Goal: Information Seeking & Learning: Learn about a topic

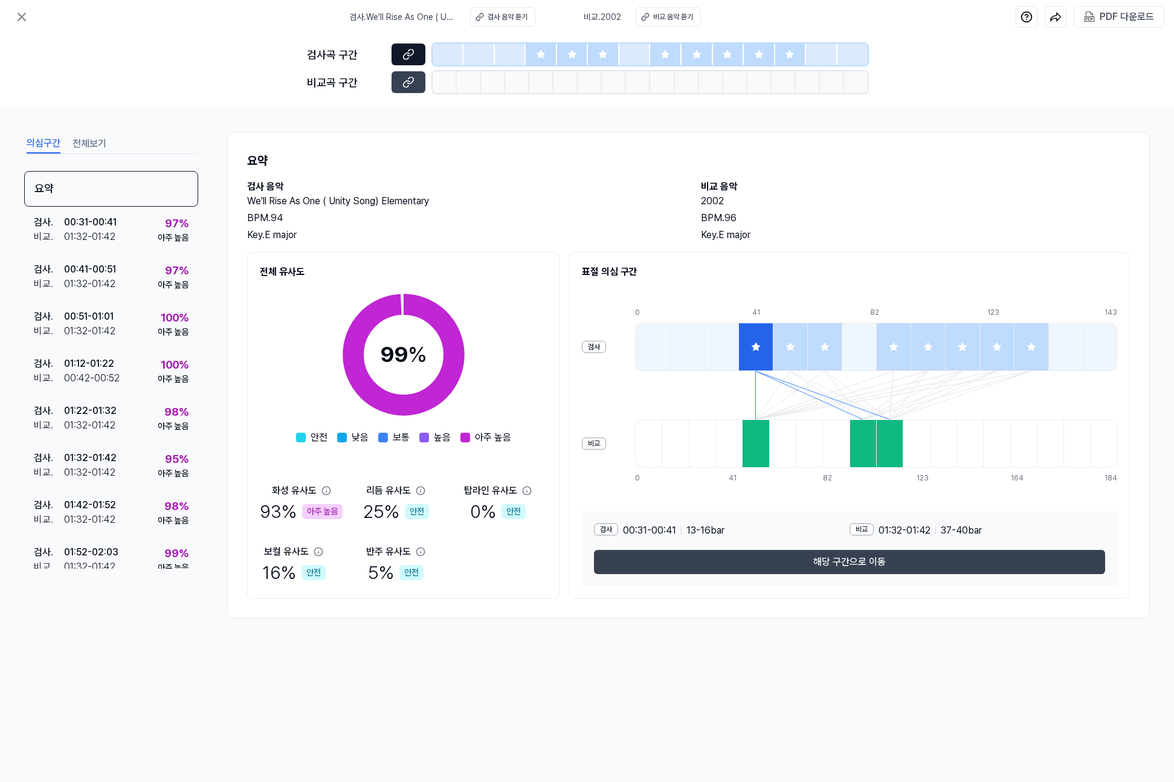
click at [412, 54] on icon at bounding box center [410, 53] width 6 height 7
click at [416, 84] on button at bounding box center [409, 82] width 34 height 22
click at [126, 329] on div "검사 . 00:51 - 01:01 비교 . 01:32 - 01:42 100 % 아주 높음" at bounding box center [111, 324] width 174 height 47
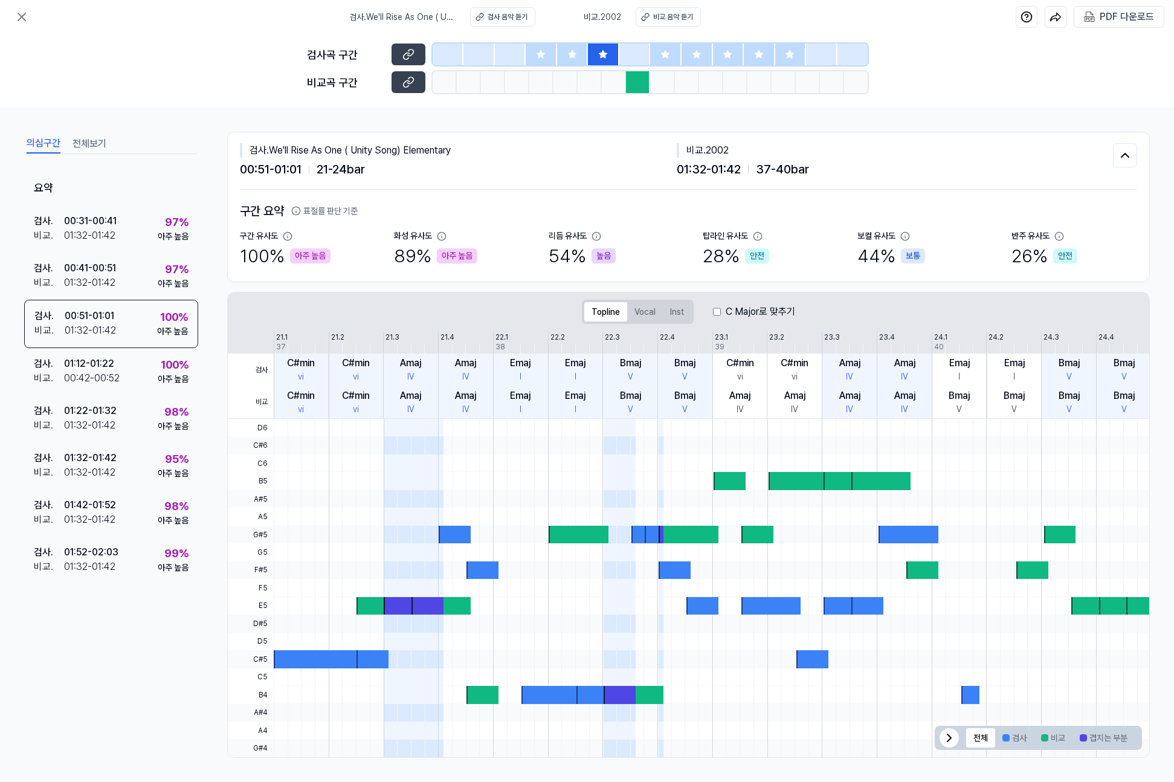
click at [743, 311] on label "C Major로 맞추기" at bounding box center [761, 312] width 70 height 15
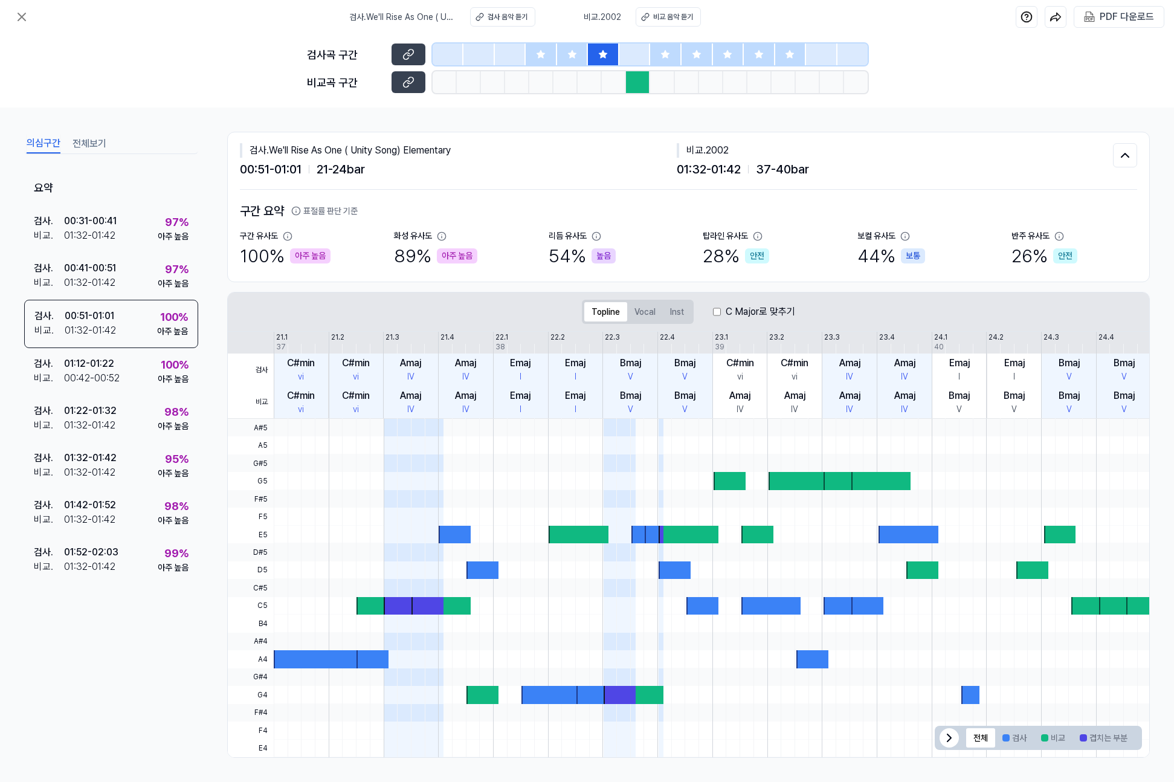
click at [742, 311] on label "C Major로 맞추기" at bounding box center [761, 312] width 70 height 15
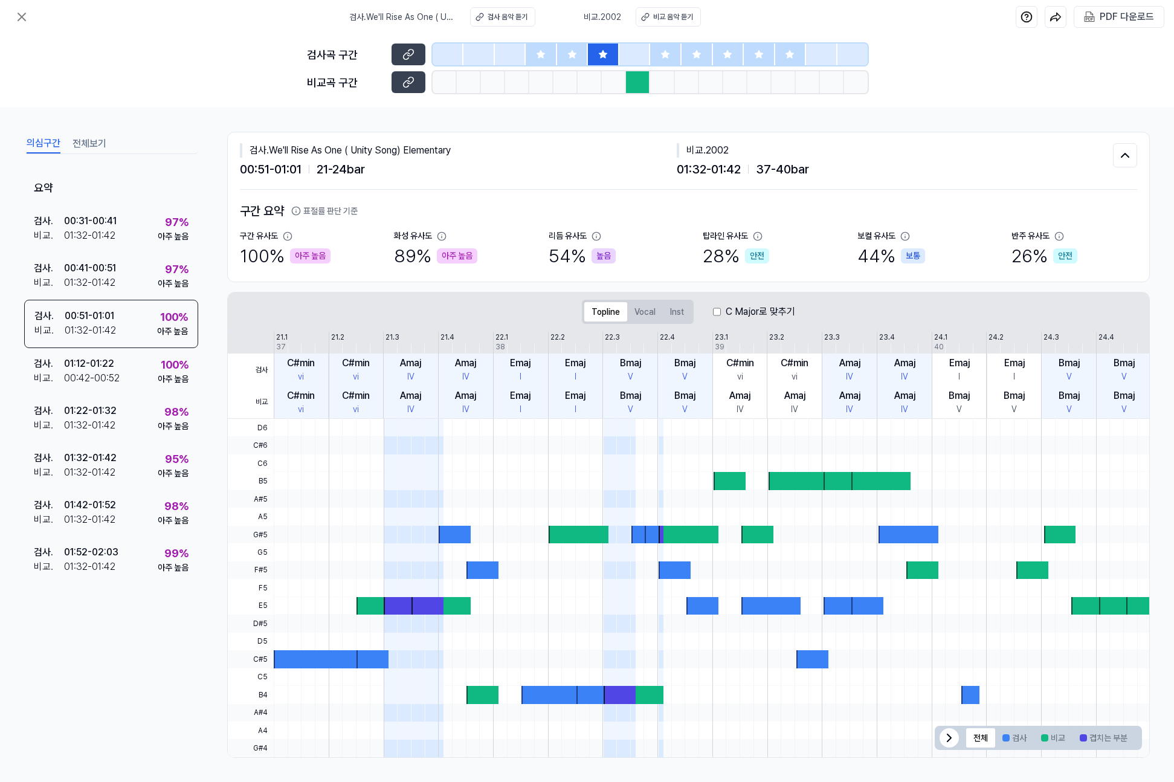
click at [742, 311] on label "C Major로 맞추기" at bounding box center [761, 312] width 70 height 15
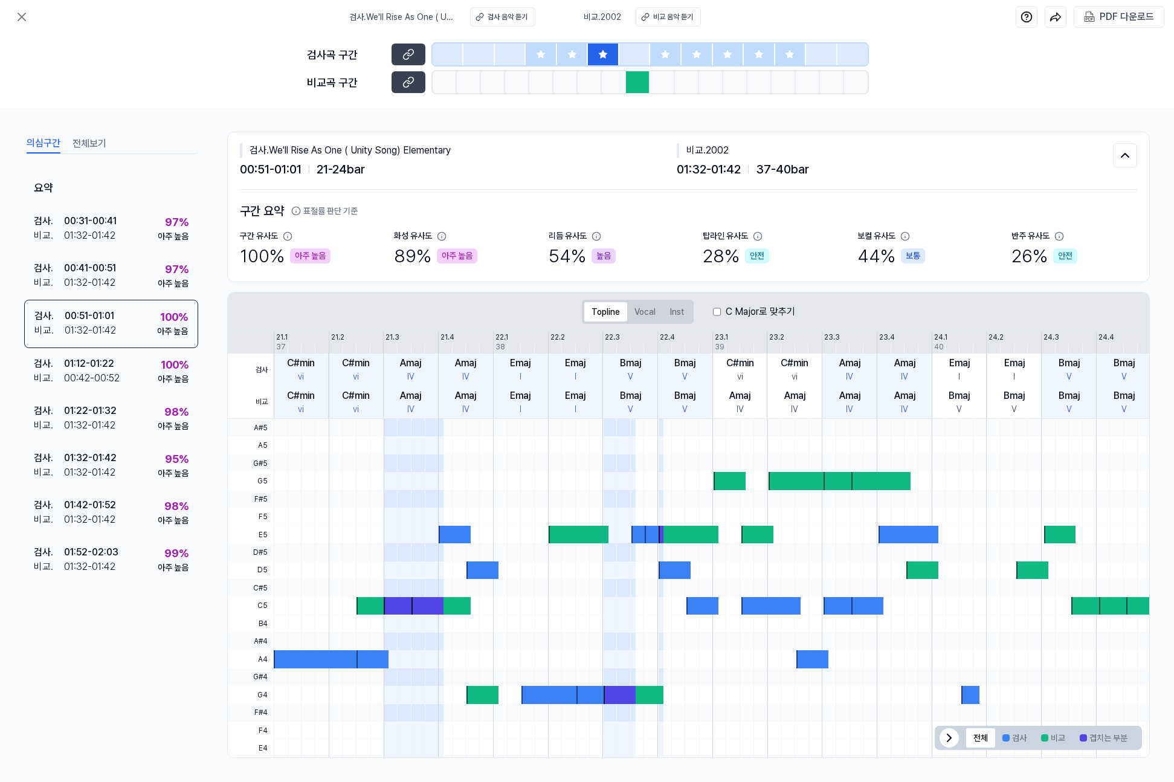
click at [742, 311] on label "C Major로 맞추기" at bounding box center [761, 312] width 70 height 15
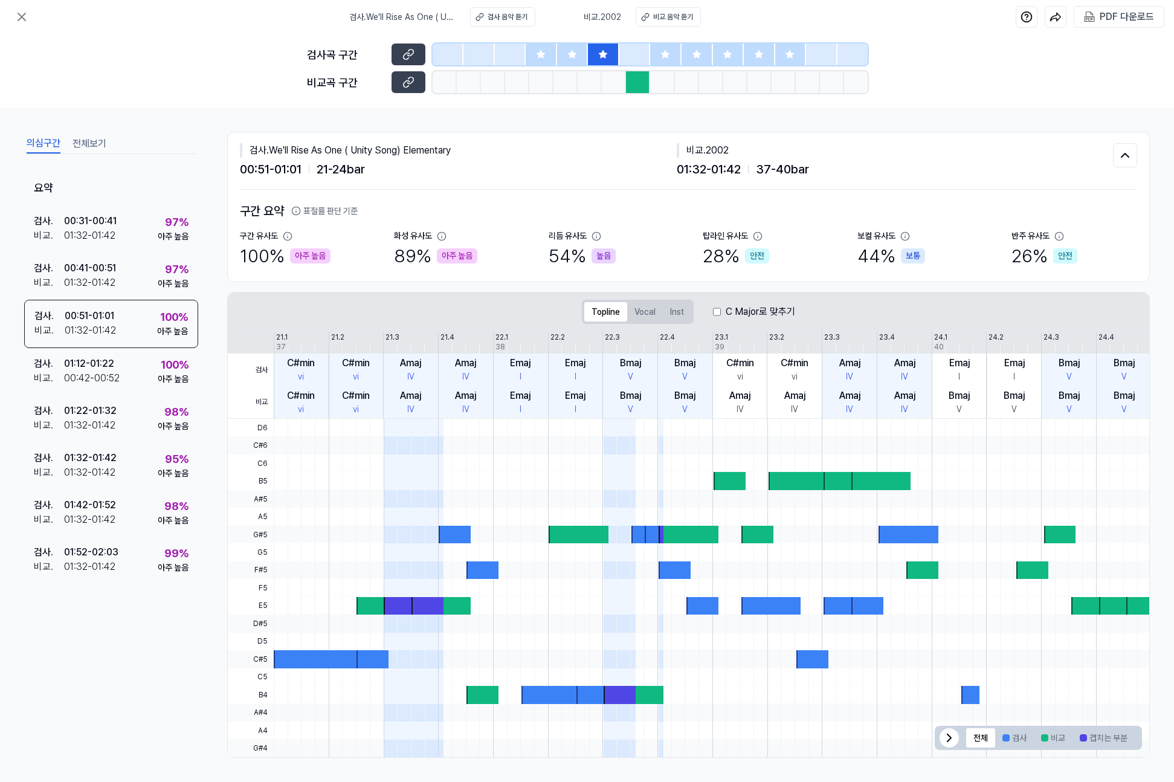
click at [742, 311] on label "C Major로 맞추기" at bounding box center [761, 312] width 70 height 15
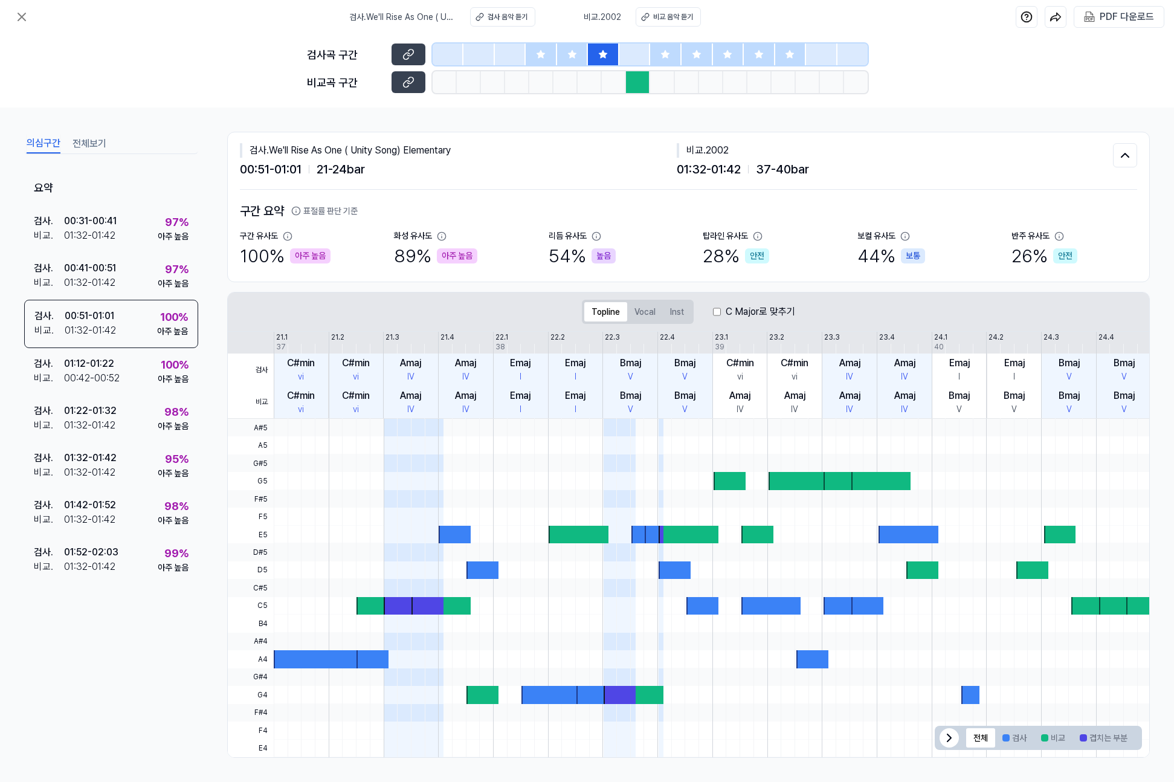
click at [742, 311] on label "C Major로 맞추기" at bounding box center [761, 312] width 70 height 15
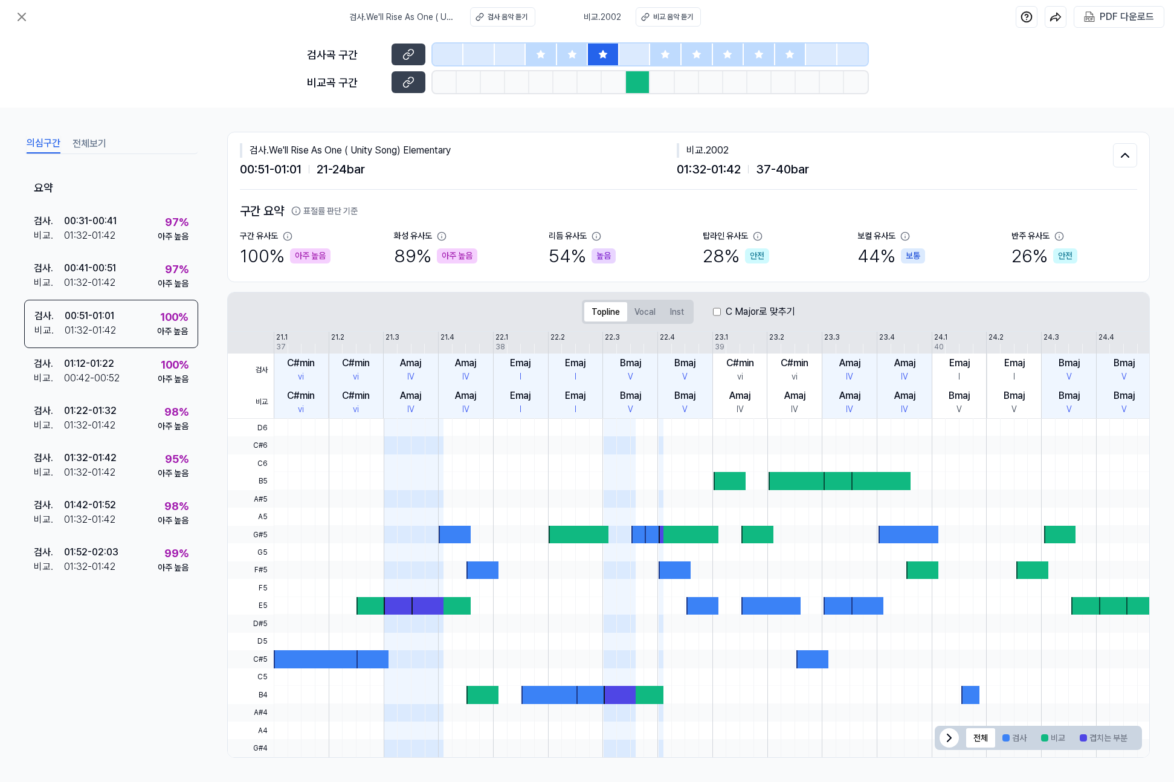
click at [642, 85] on div at bounding box center [638, 82] width 24 height 22
click at [112, 371] on div "00:42 - 00:52" at bounding box center [92, 378] width 56 height 15
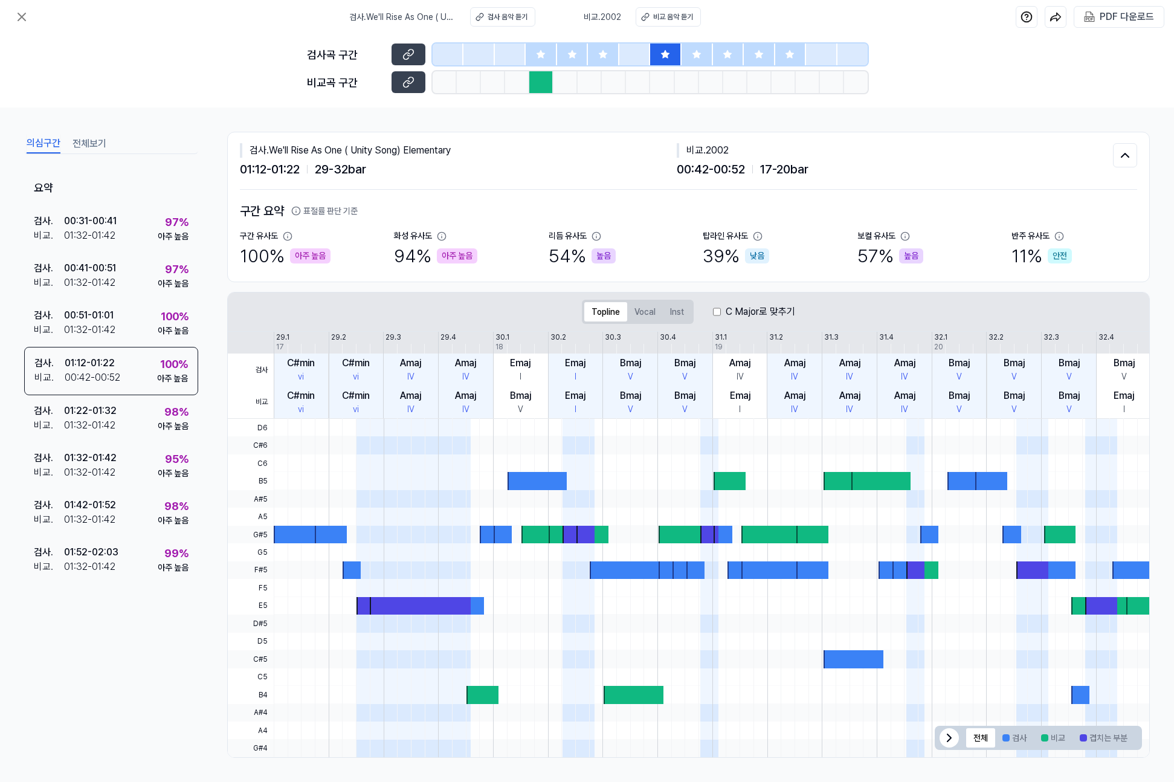
click at [508, 528] on div at bounding box center [503, 535] width 18 height 18
drag, startPoint x: 544, startPoint y: 533, endPoint x: 633, endPoint y: 545, distance: 90.2
click at [635, 543] on div at bounding box center [712, 588] width 876 height 339
click at [92, 149] on button "전체보기" at bounding box center [90, 143] width 34 height 19
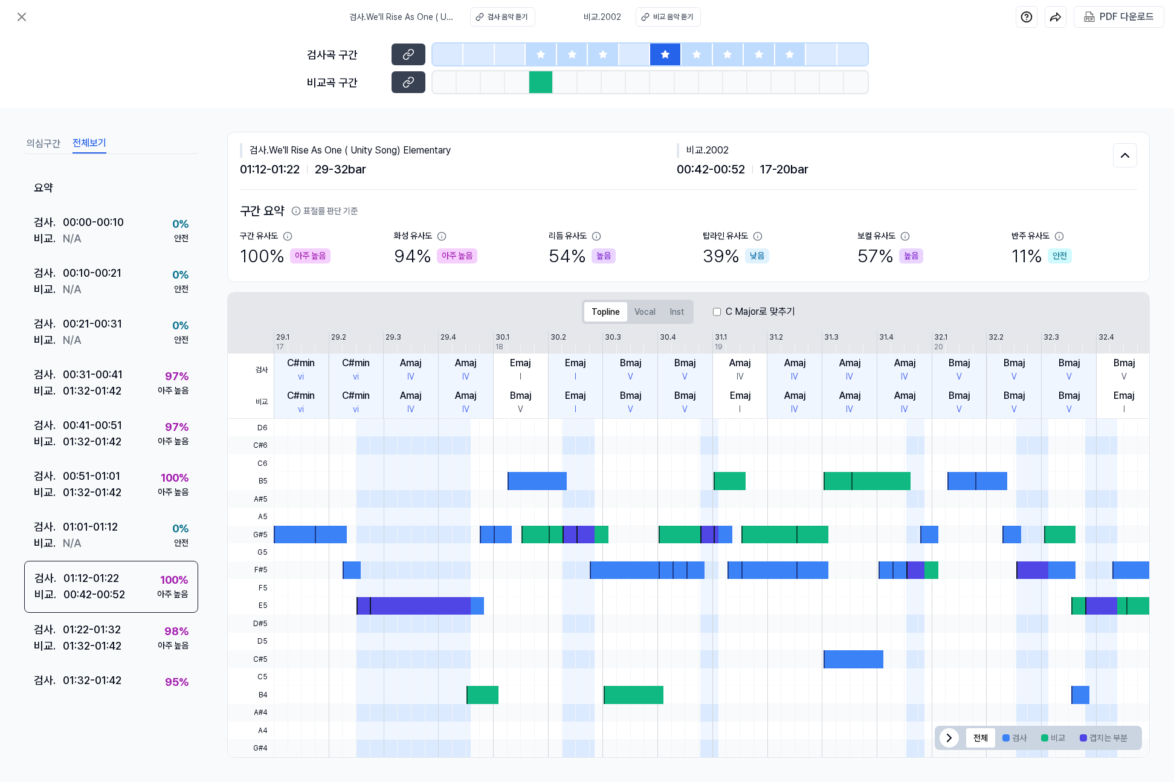
click at [565, 61] on div at bounding box center [572, 55] width 31 height 22
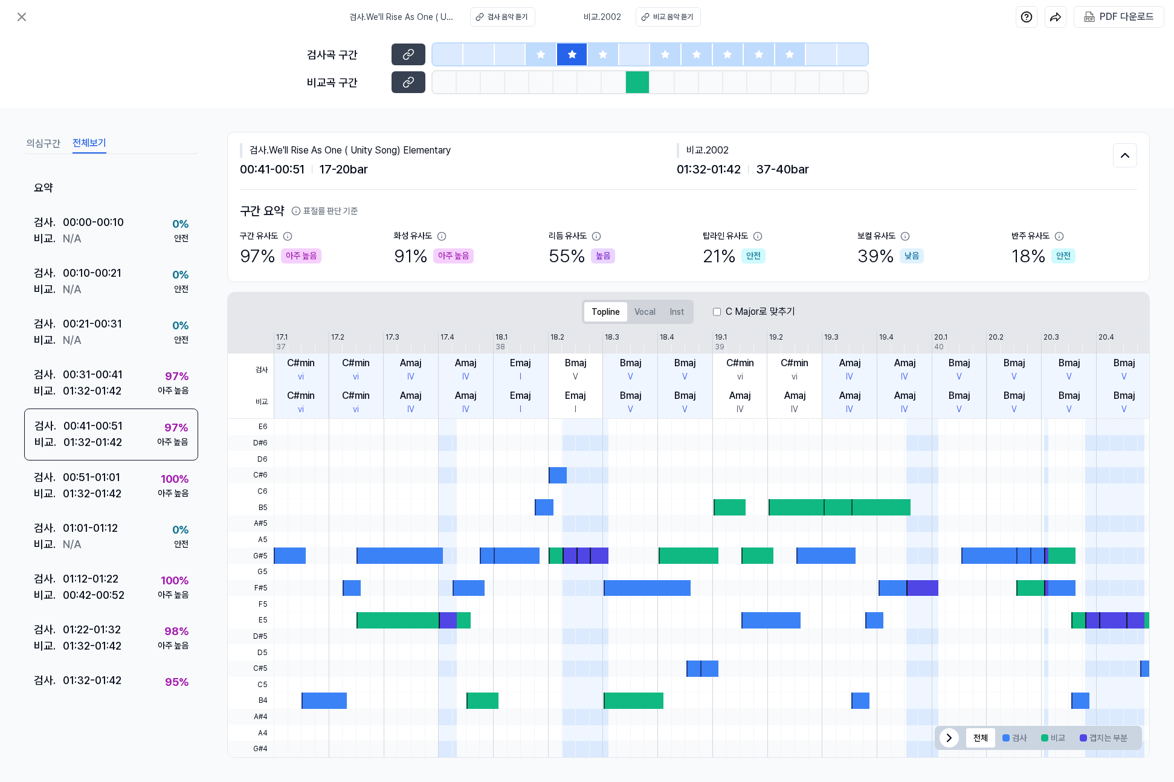
click at [609, 52] on div at bounding box center [603, 55] width 31 height 22
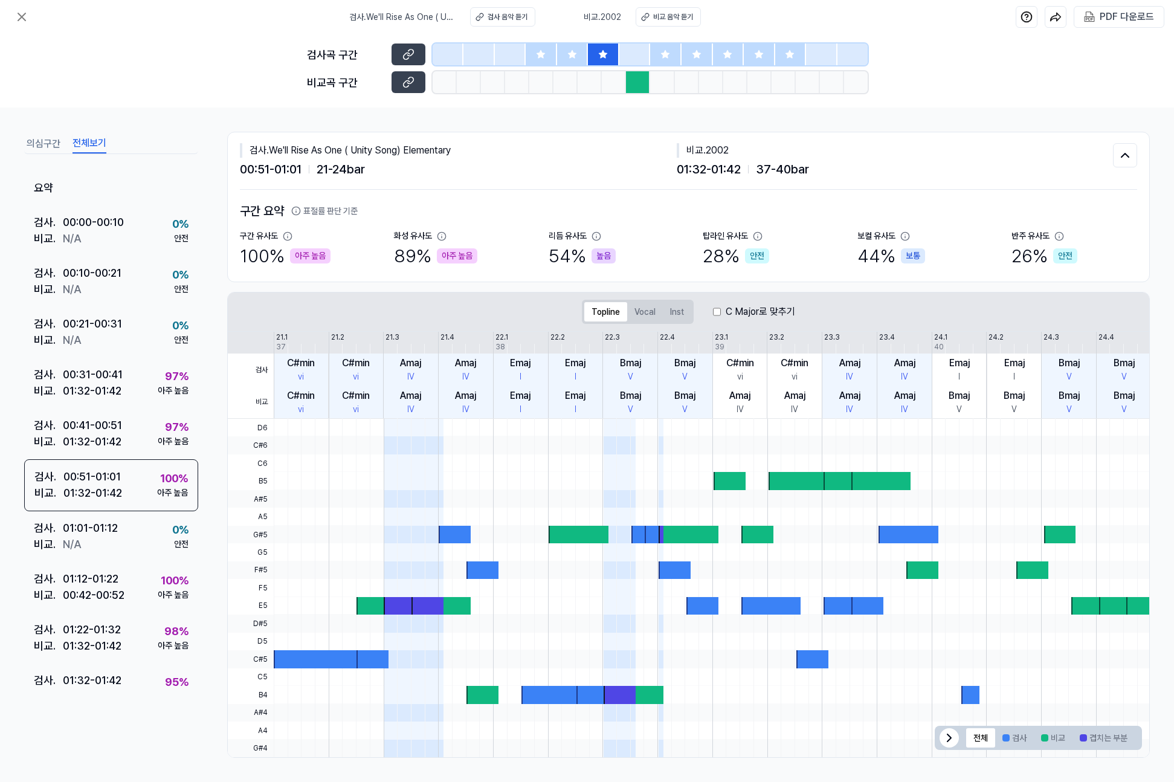
click at [659, 51] on div at bounding box center [665, 55] width 31 height 22
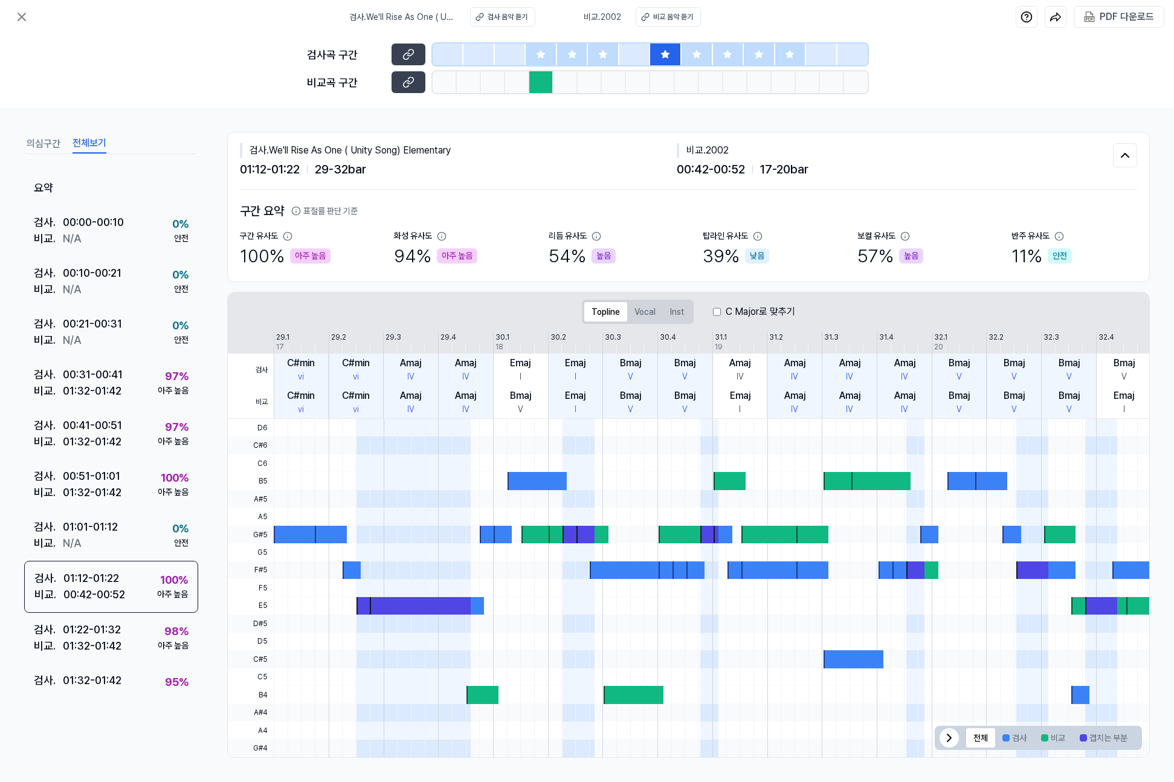
click at [614, 56] on div at bounding box center [603, 55] width 31 height 22
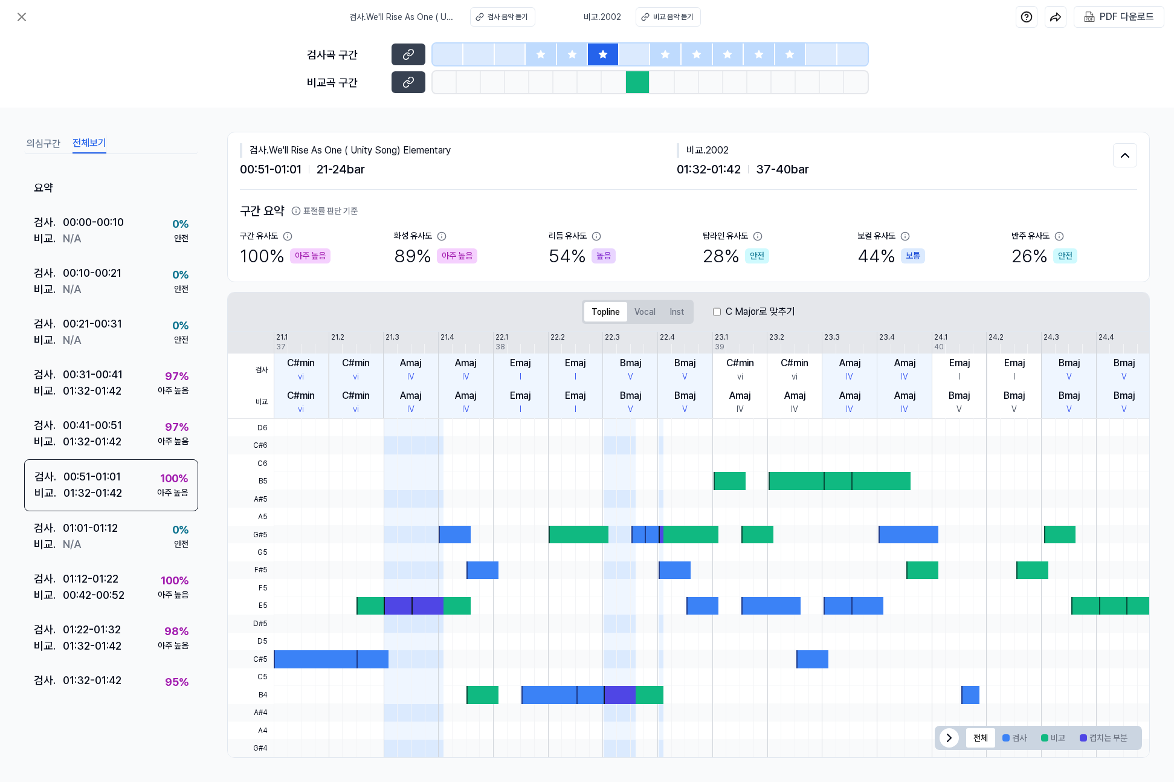
click at [777, 478] on div at bounding box center [798, 481] width 59 height 18
click at [18, 19] on icon at bounding box center [22, 17] width 15 height 15
click at [17, 21] on icon at bounding box center [22, 17] width 15 height 15
click at [20, 18] on icon at bounding box center [21, 16] width 7 height 7
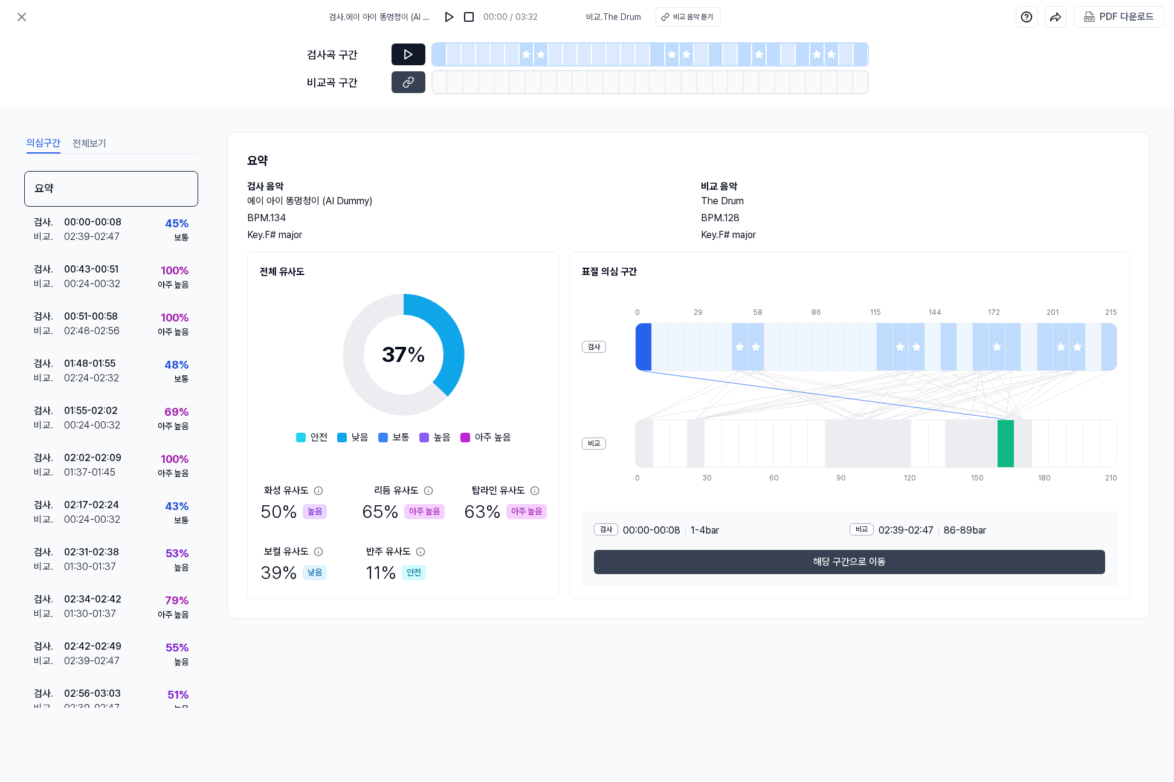
click at [406, 53] on icon at bounding box center [409, 54] width 12 height 12
click at [414, 57] on icon at bounding box center [409, 54] width 12 height 12
click at [408, 57] on icon at bounding box center [409, 54] width 12 height 12
click at [528, 52] on icon at bounding box center [527, 55] width 10 height 10
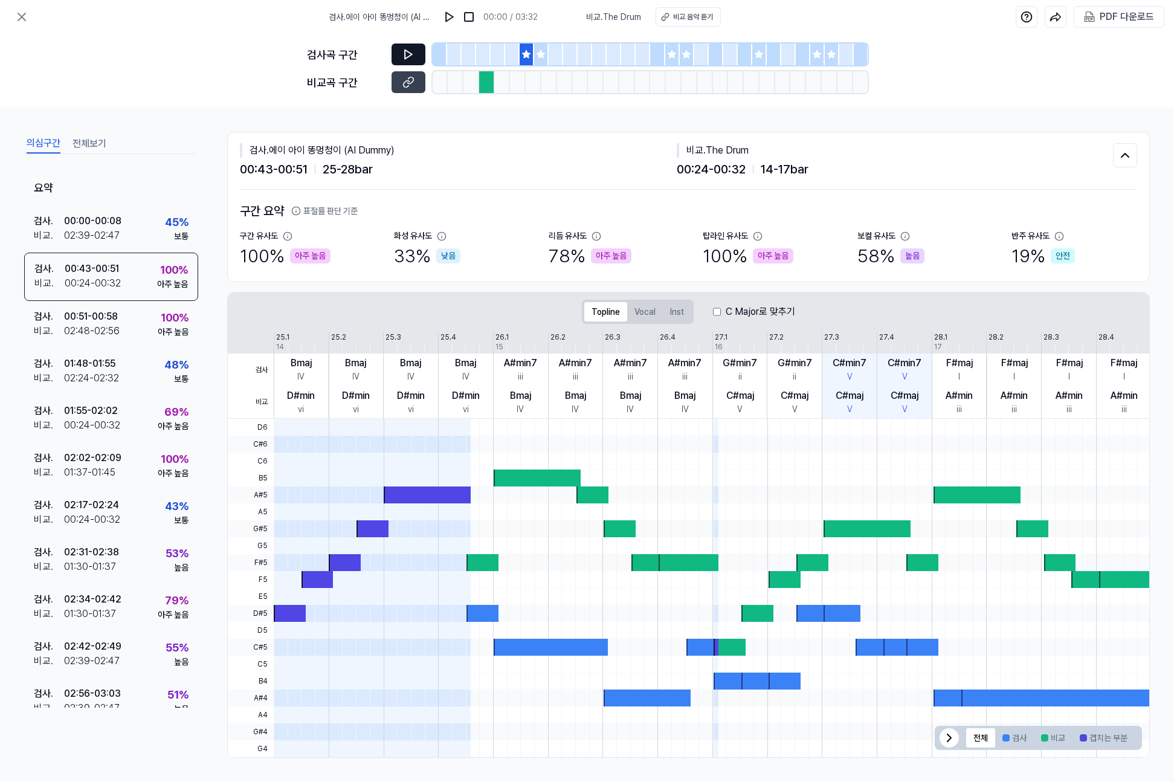
click at [405, 55] on icon at bounding box center [408, 54] width 7 height 9
click at [416, 57] on button at bounding box center [409, 55] width 34 height 22
click at [410, 83] on icon at bounding box center [410, 80] width 6 height 7
click at [406, 63] on button at bounding box center [409, 55] width 34 height 22
click at [407, 55] on icon at bounding box center [409, 54] width 12 height 12
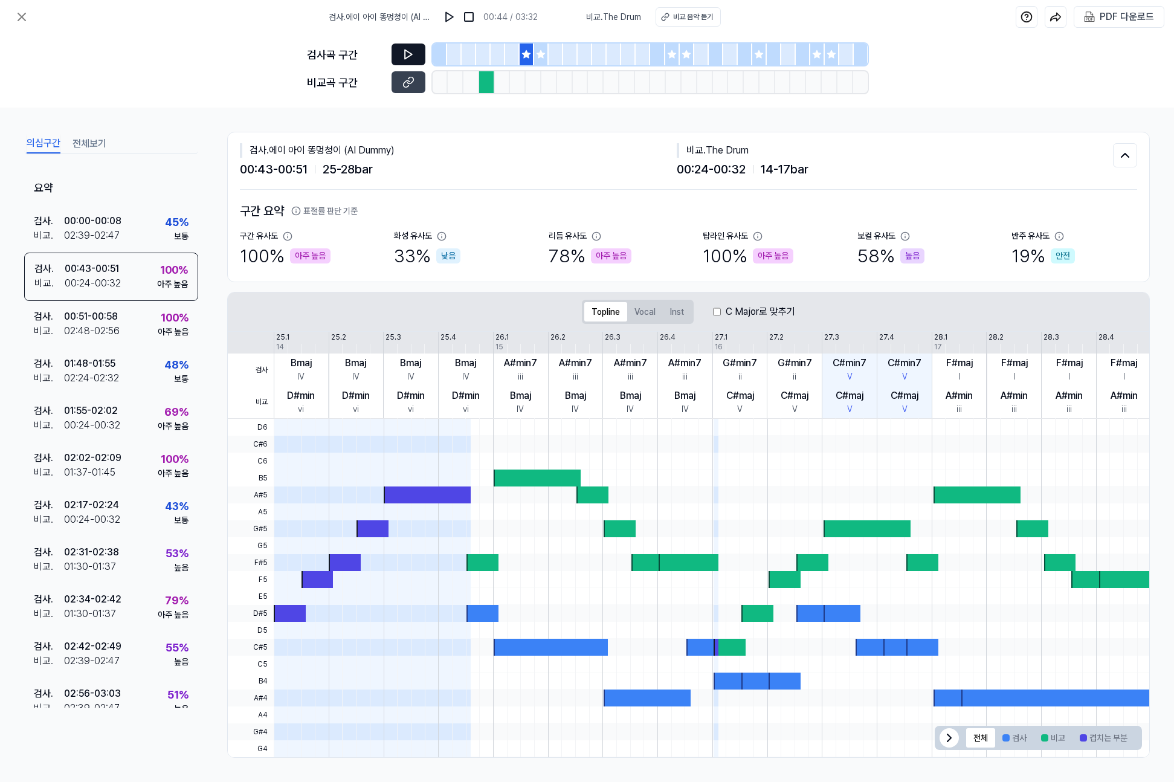
click at [541, 50] on icon at bounding box center [541, 55] width 10 height 10
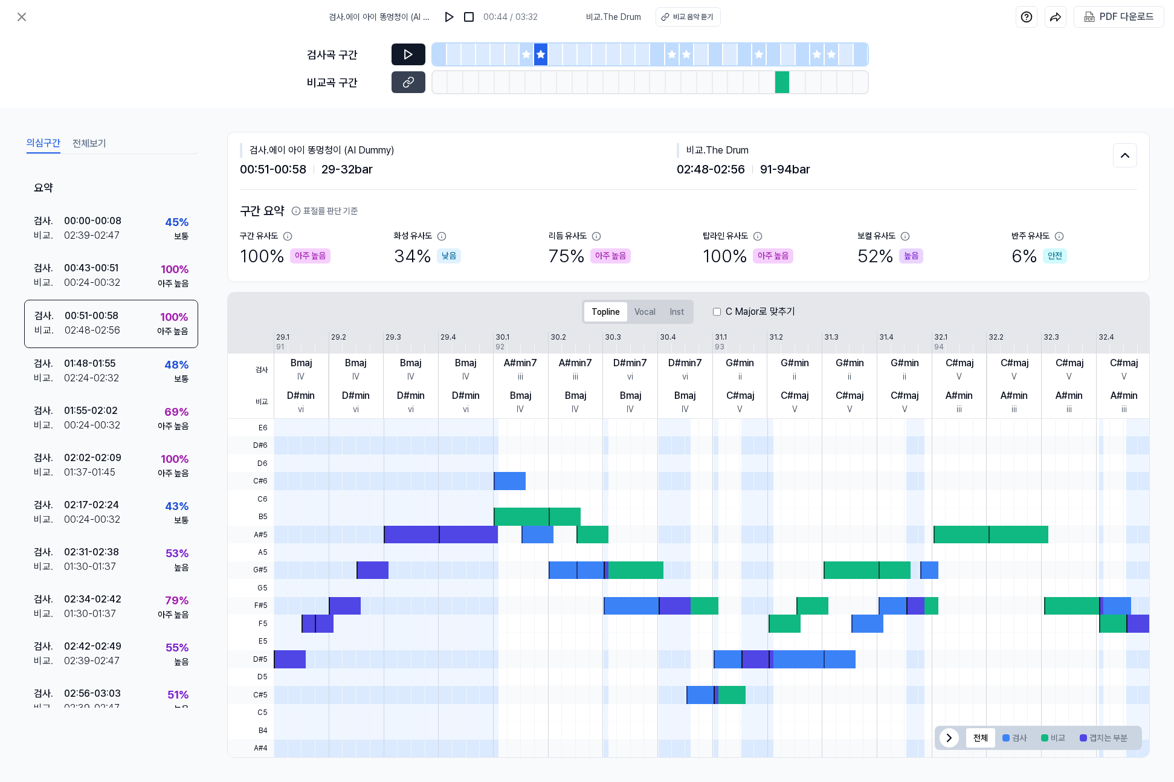
click at [400, 56] on button at bounding box center [409, 55] width 34 height 22
click at [403, 56] on icon at bounding box center [409, 54] width 12 height 12
click at [406, 51] on icon at bounding box center [407, 54] width 2 height 8
click at [421, 83] on button at bounding box center [409, 82] width 34 height 22
click at [415, 54] on button at bounding box center [409, 55] width 34 height 22
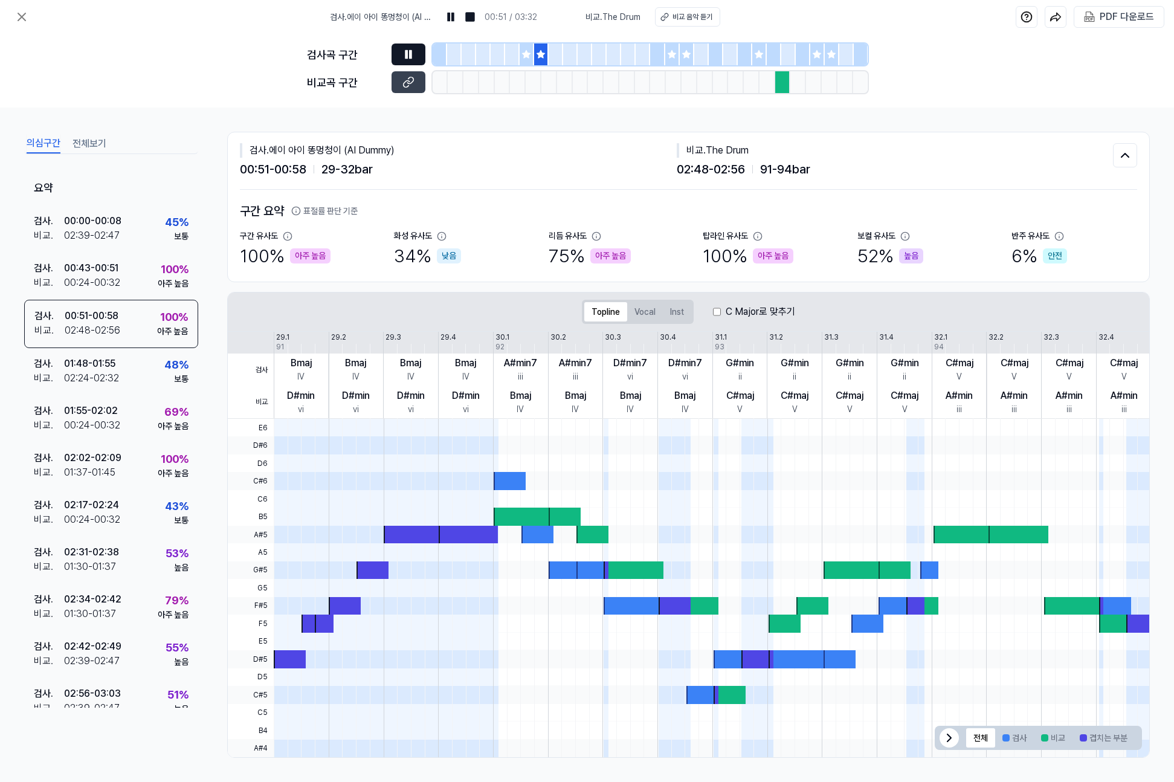
click at [420, 56] on button at bounding box center [409, 55] width 34 height 22
click at [17, 21] on icon at bounding box center [22, 17] width 15 height 15
click at [25, 19] on icon at bounding box center [21, 16] width 7 height 7
drag, startPoint x: 28, startPoint y: 18, endPoint x: 40, endPoint y: 16, distance: 12.2
click at [28, 18] on icon at bounding box center [22, 17] width 15 height 15
